Goal: Task Accomplishment & Management: Use online tool/utility

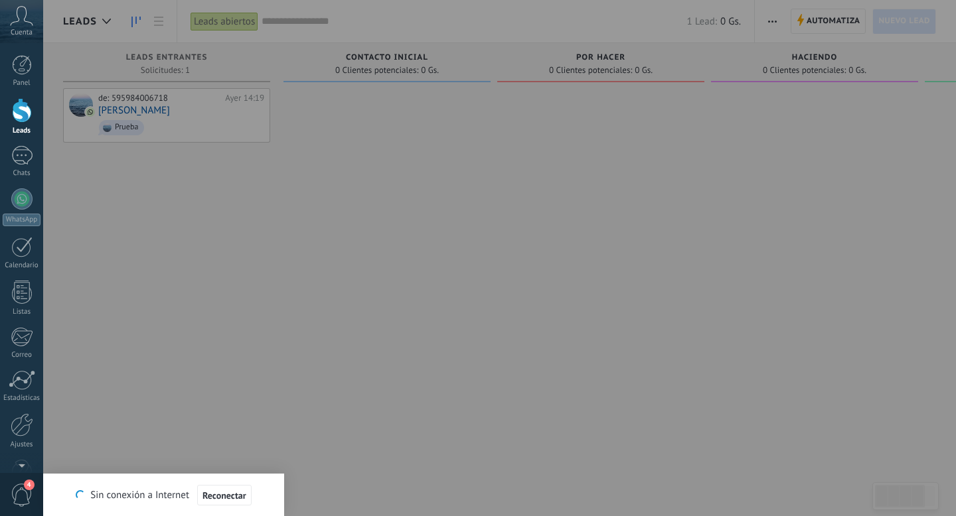
scroll to position [20, 0]
click at [24, 419] on div at bounding box center [22, 424] width 23 height 23
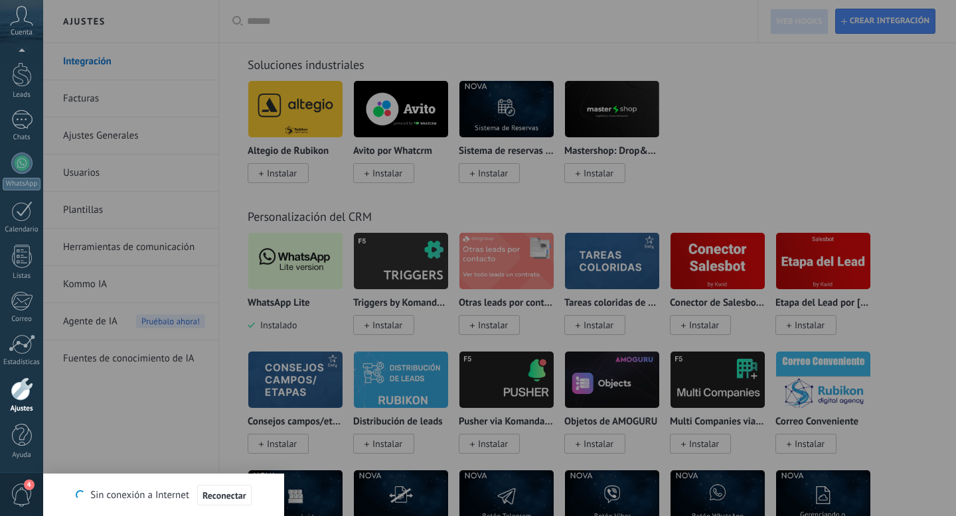
scroll to position [3148, 0]
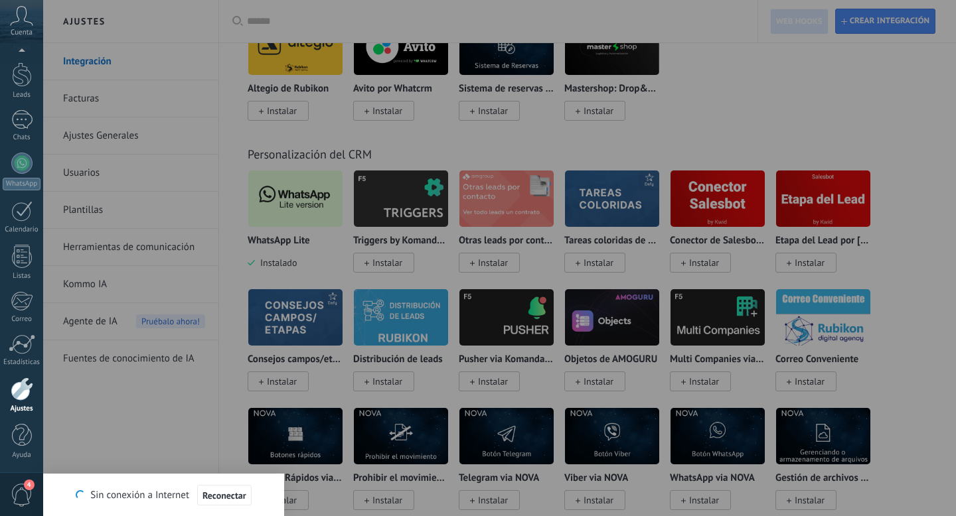
click at [295, 209] on div at bounding box center [521, 258] width 956 height 516
click at [285, 225] on div at bounding box center [521, 258] width 956 height 516
click at [291, 224] on div at bounding box center [521, 258] width 956 height 516
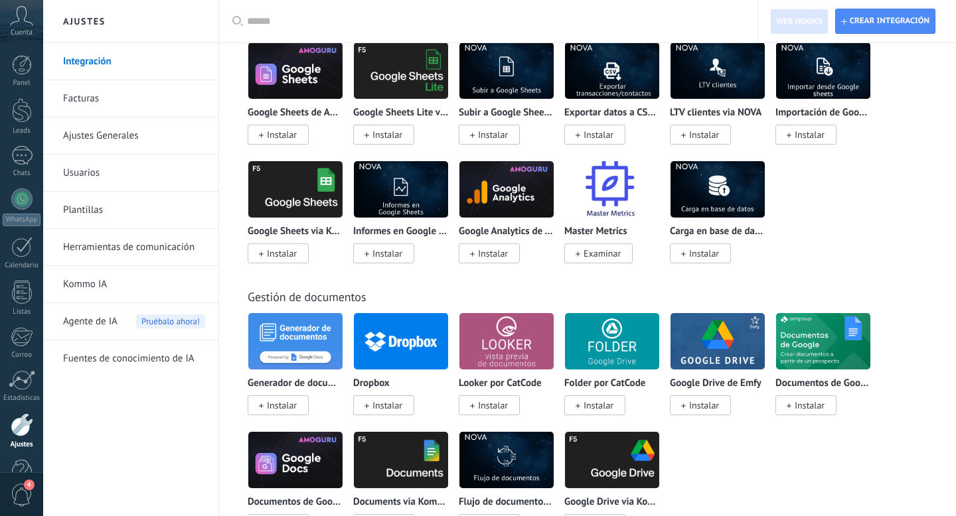
scroll to position [4006, 0]
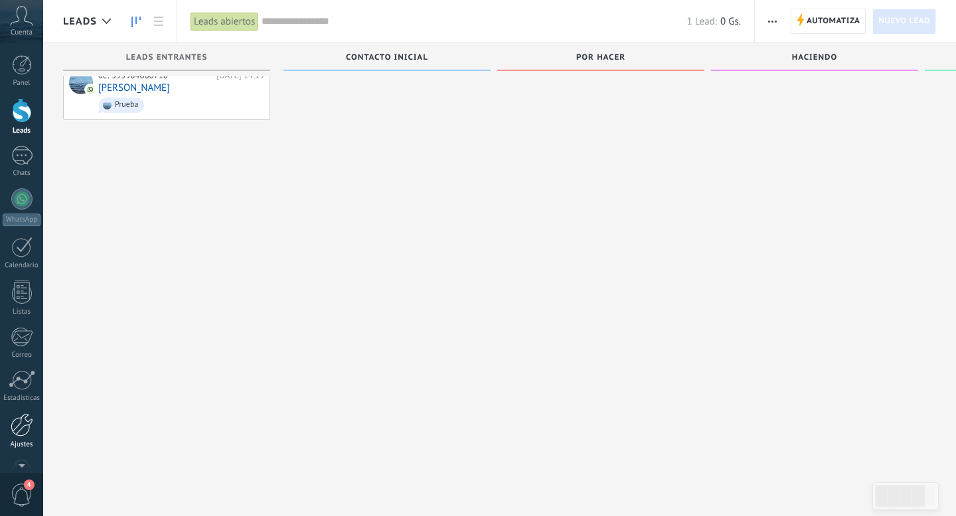
click at [19, 423] on div at bounding box center [22, 424] width 23 height 23
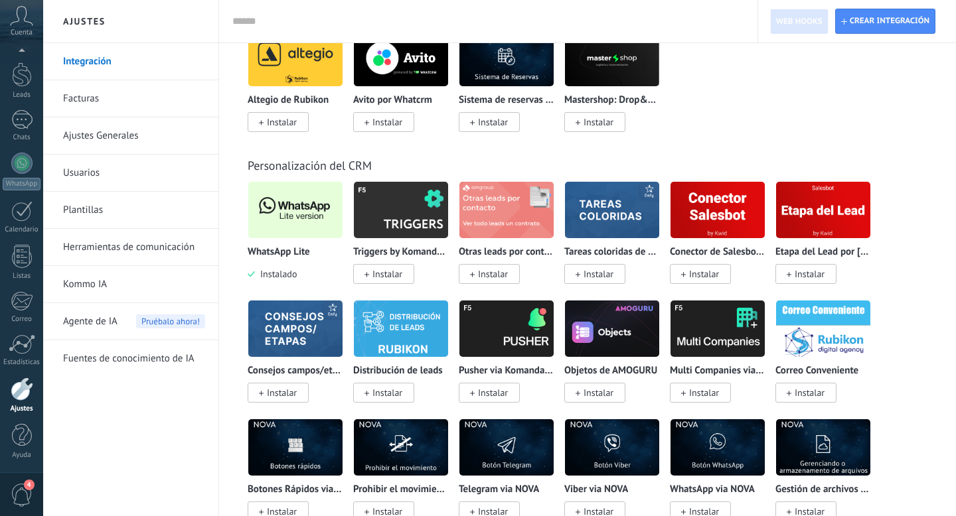
scroll to position [3135, 0]
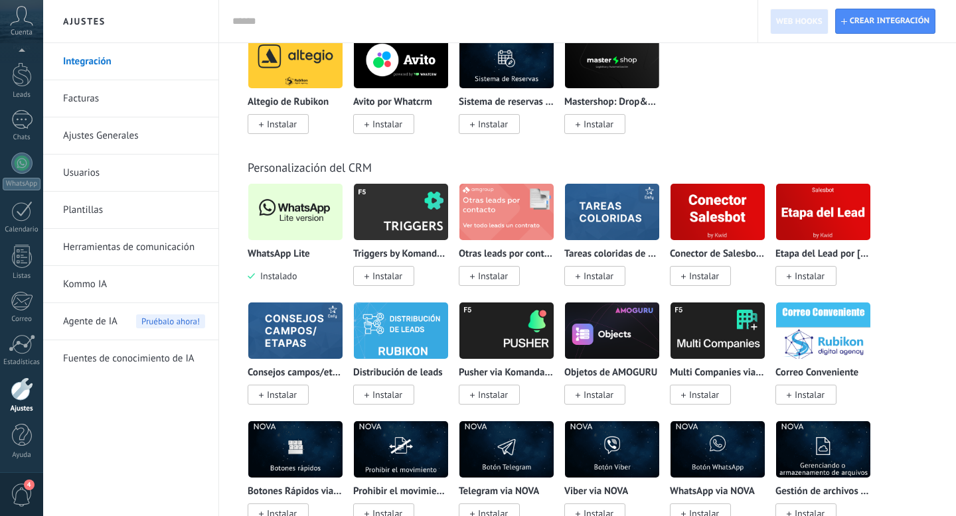
click at [297, 236] on img at bounding box center [295, 212] width 94 height 64
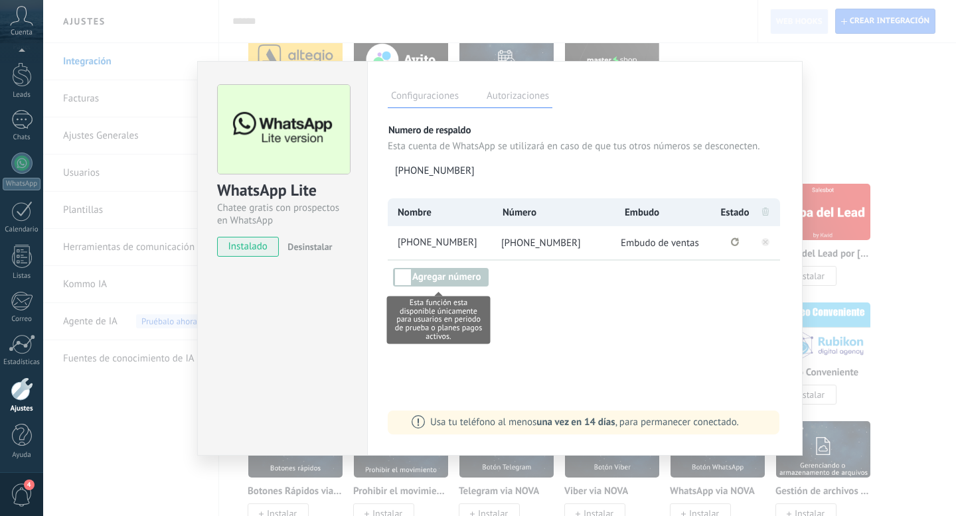
click at [421, 281] on div "Esta función esta disponible únicamente para usuarios en periodo de prueba o pl…" at bounding box center [451, 277] width 127 height 19
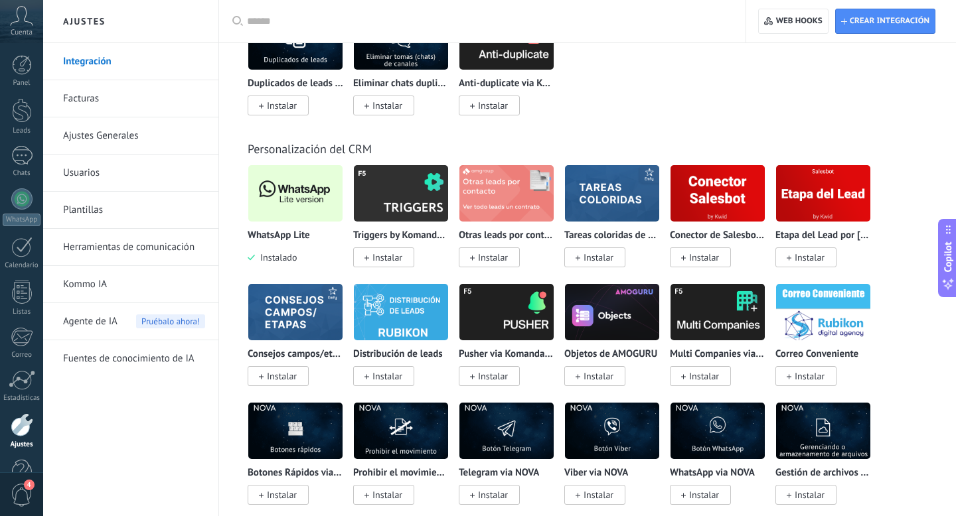
scroll to position [5542, 0]
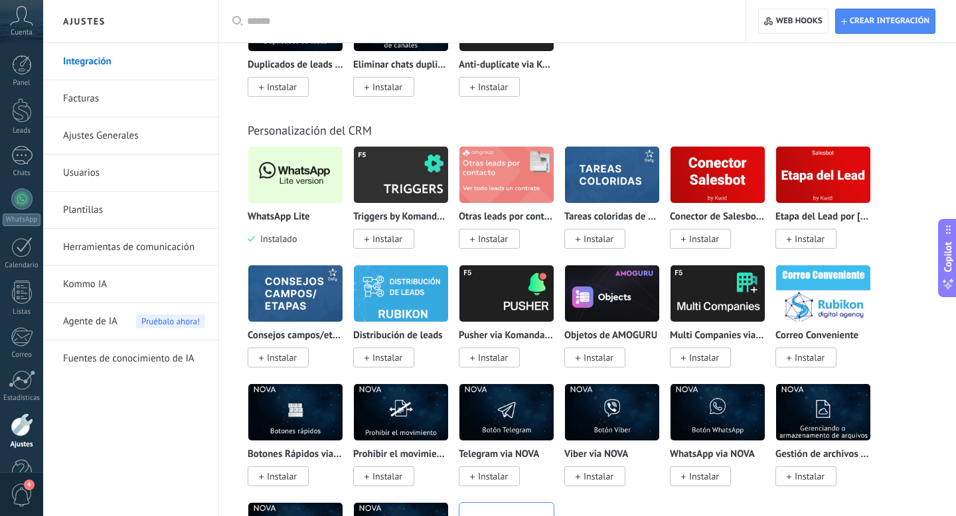
click at [297, 205] on img at bounding box center [295, 175] width 94 height 64
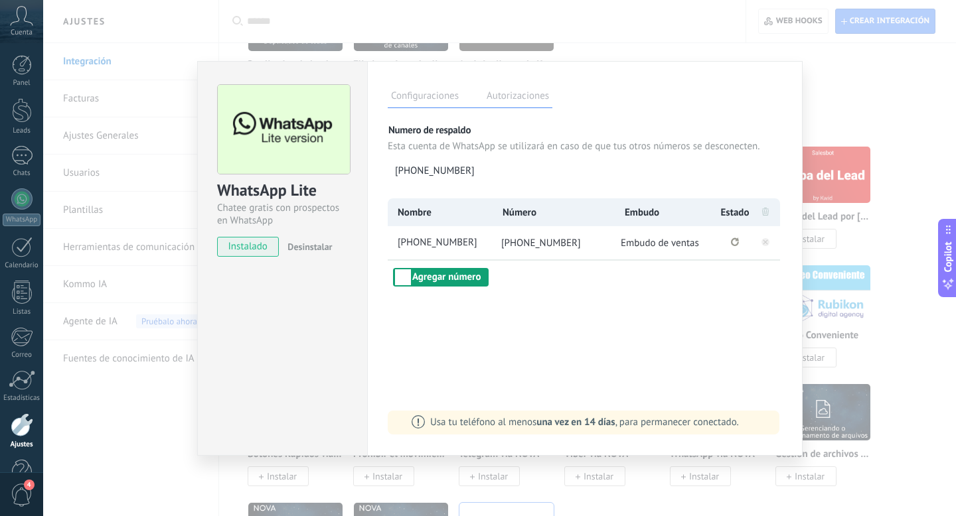
click at [426, 280] on button "Agregar número" at bounding box center [441, 277] width 96 height 19
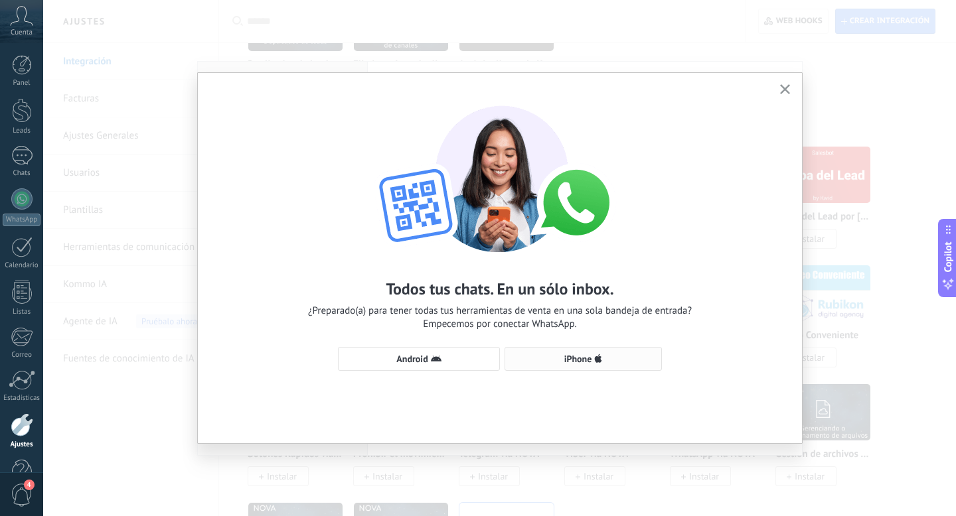
click at [576, 361] on span "iPhone" at bounding box center [578, 358] width 28 height 9
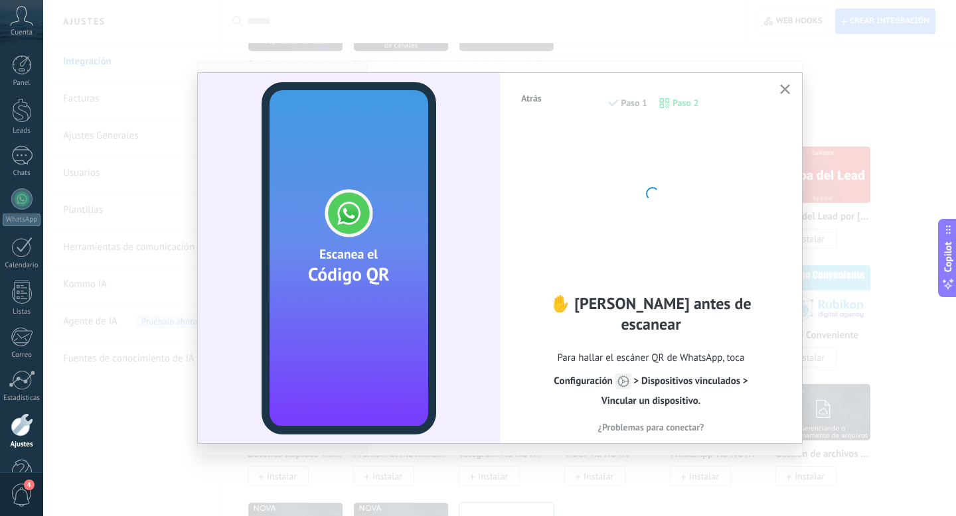
click at [782, 93] on icon "button" at bounding box center [785, 89] width 10 height 10
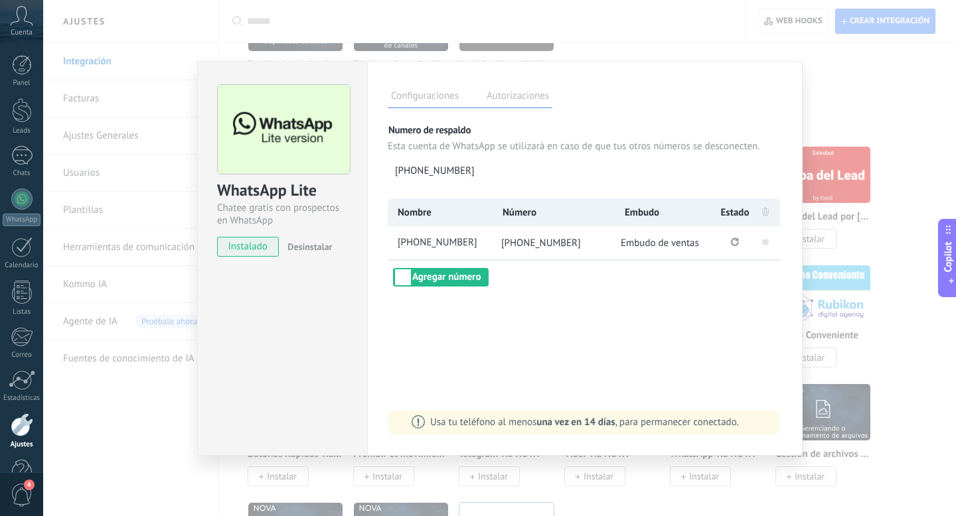
click at [820, 127] on div "WhatsApp Lite Chatee gratis con prospectos en WhatsApp instalado Desinstalar Co…" at bounding box center [499, 258] width 912 height 516
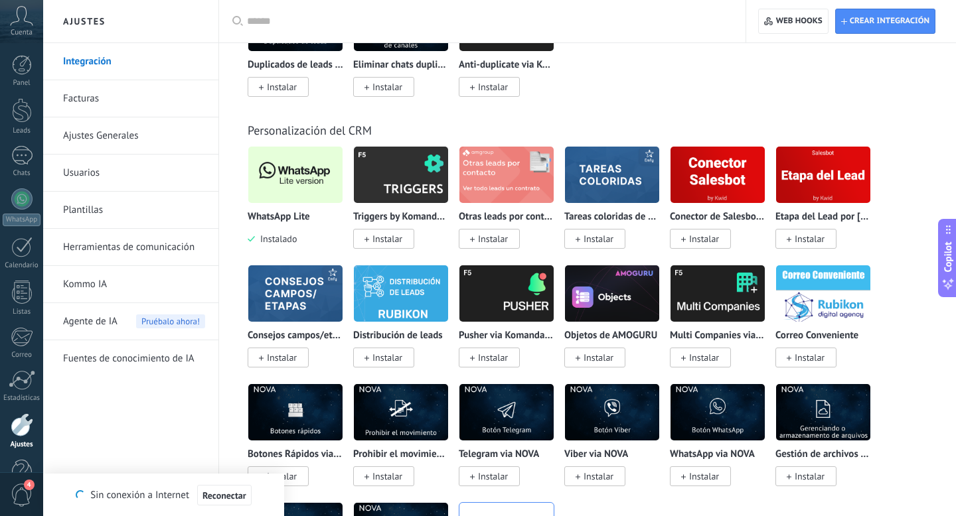
click at [299, 207] on img at bounding box center [295, 175] width 94 height 64
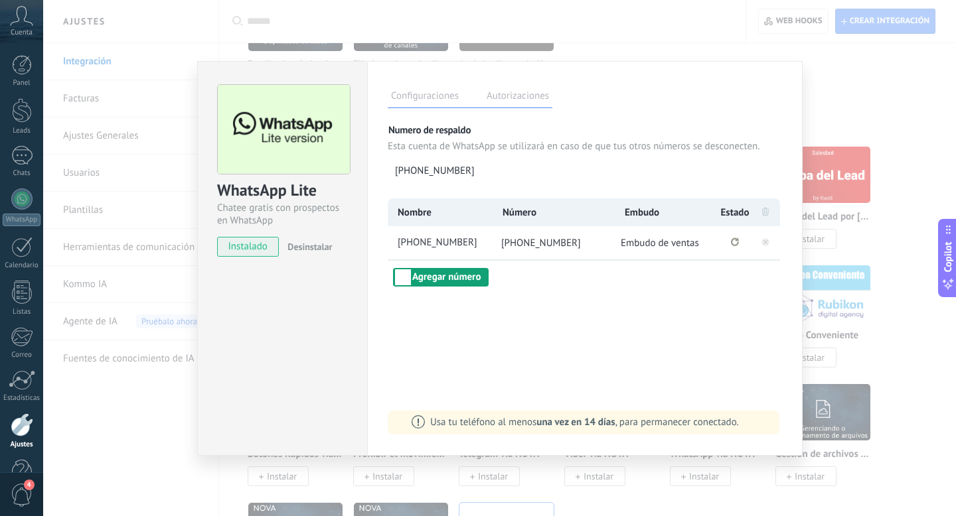
click at [459, 281] on button "Agregar número" at bounding box center [441, 277] width 96 height 19
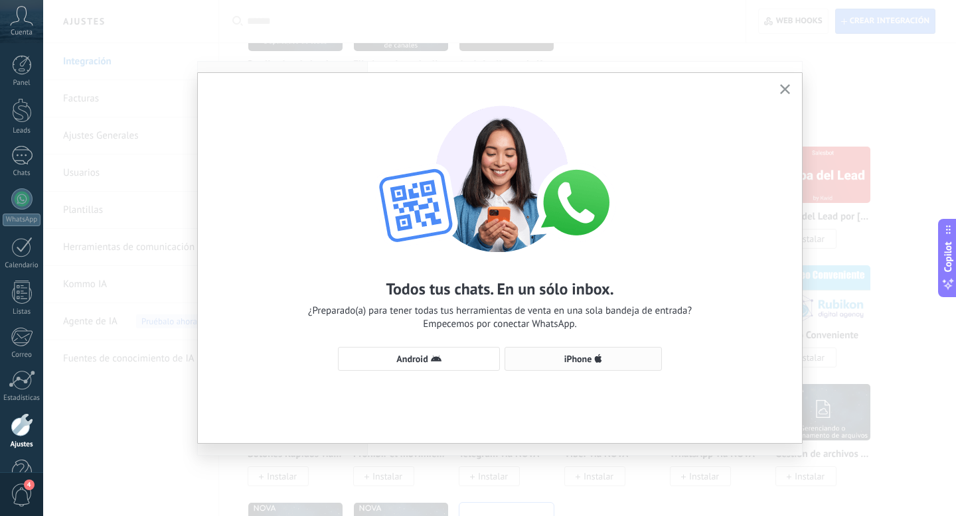
click at [567, 364] on span "iPhone" at bounding box center [578, 358] width 28 height 9
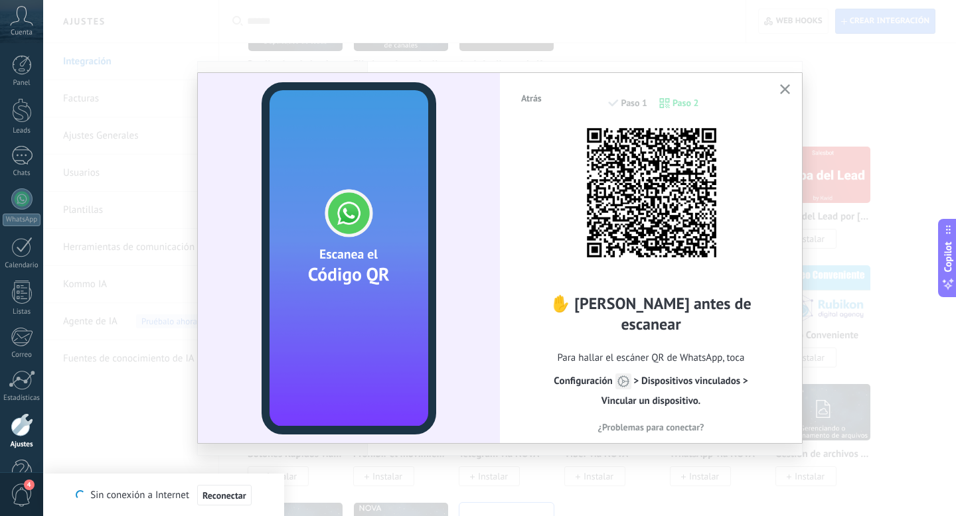
click at [788, 90] on icon "button" at bounding box center [785, 89] width 10 height 10
